Goal: Information Seeking & Learning: Learn about a topic

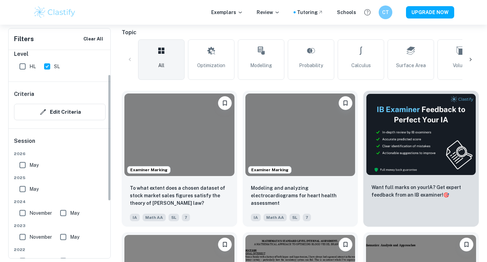
scroll to position [65, 0]
click at [23, 188] on input "May" at bounding box center [23, 189] width 14 height 14
checkbox input "true"
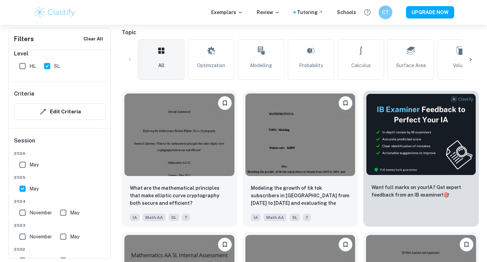
click at [65, 213] on input "May" at bounding box center [63, 212] width 14 height 14
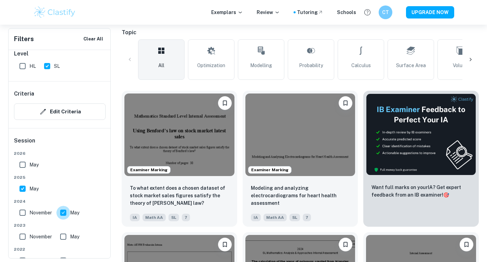
click at [65, 213] on input "May" at bounding box center [63, 212] width 14 height 14
checkbox input "false"
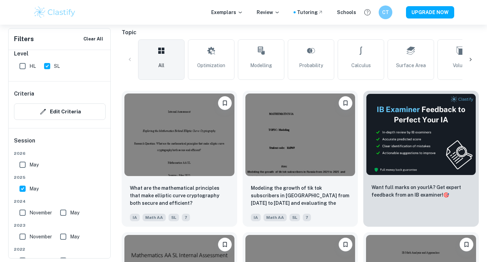
click at [194, 144] on img at bounding box center [179, 134] width 110 height 82
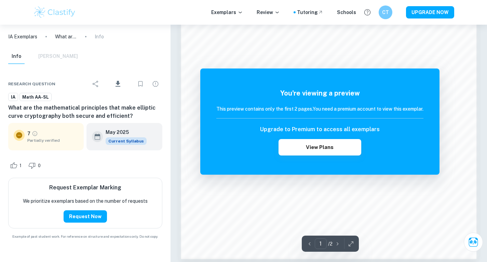
scroll to position [655, 0]
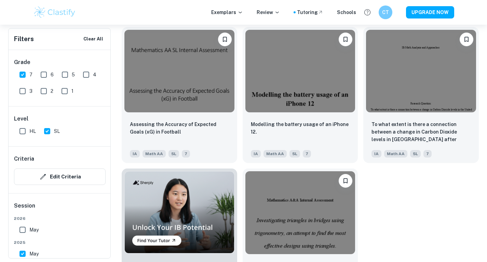
scroll to position [367, 0]
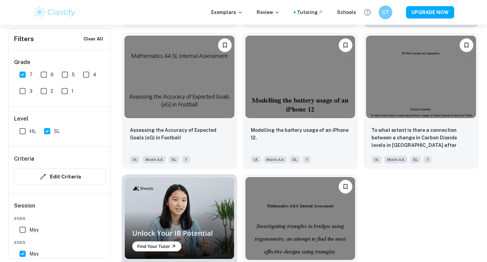
click at [285, 83] on img at bounding box center [300, 77] width 110 height 82
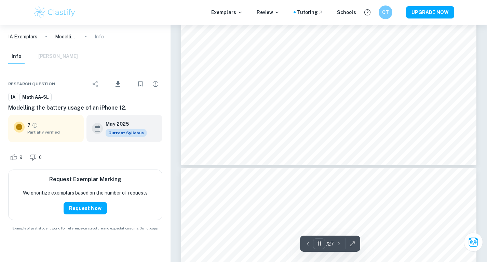
scroll to position [4249, 0]
type input "12"
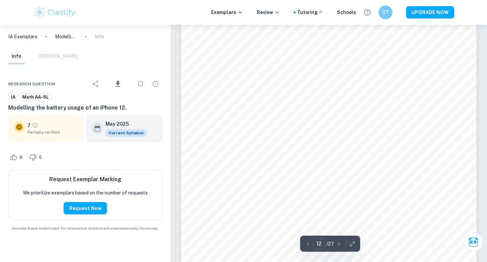
scroll to position [4479, 0]
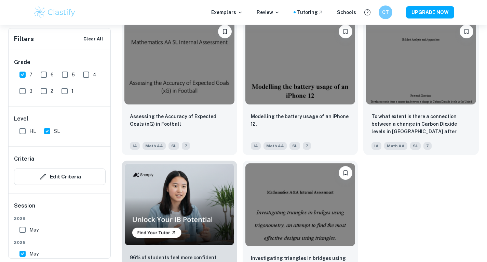
scroll to position [415, 0]
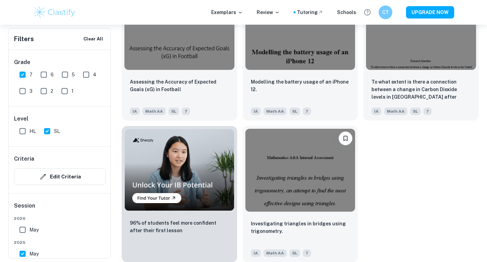
click at [279, 166] on img at bounding box center [300, 170] width 110 height 82
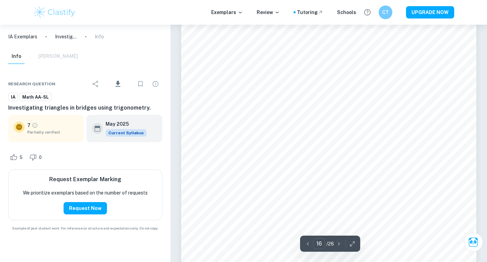
scroll to position [6553, 0]
type input "20"
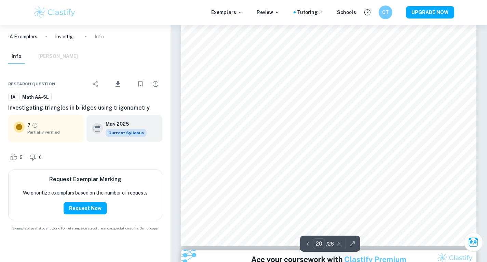
scroll to position [8391, 0]
